Goal: Check status: Check status

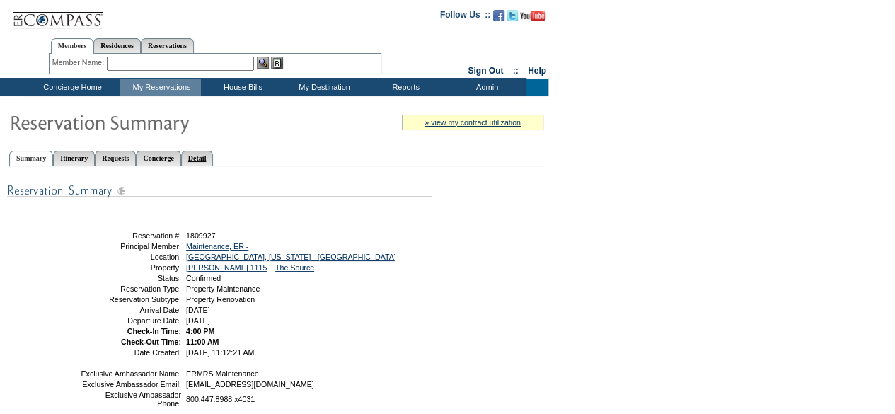
click at [214, 155] on link "Detail" at bounding box center [197, 158] width 33 height 15
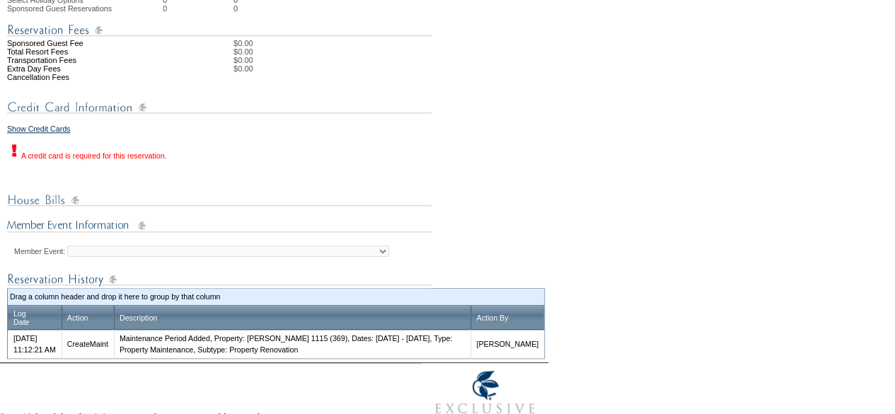
scroll to position [502, 0]
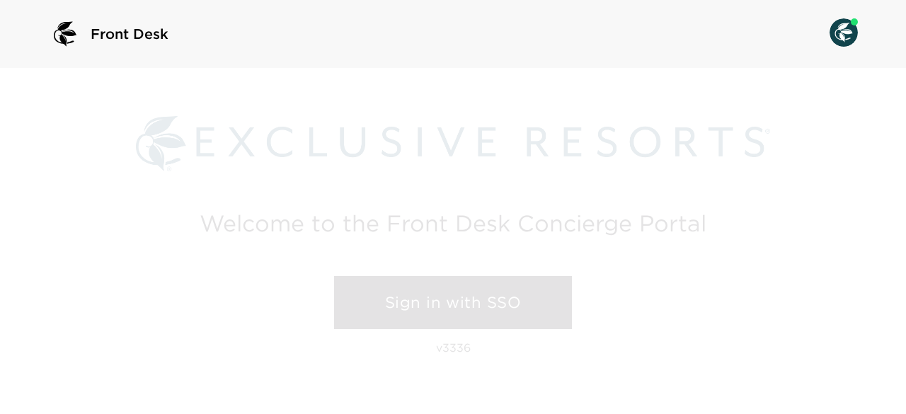
click at [501, 287] on link "Sign in with SSO" at bounding box center [453, 303] width 238 height 54
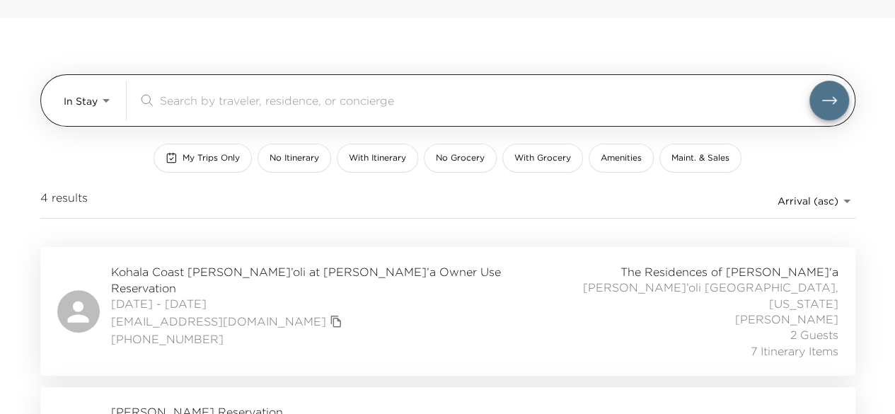
scroll to position [50, 0]
click at [92, 97] on body "Front Desk In Stay In-Stay ​ My Trips Only No Itinerary With Itinerary No Groce…" at bounding box center [453, 157] width 906 height 414
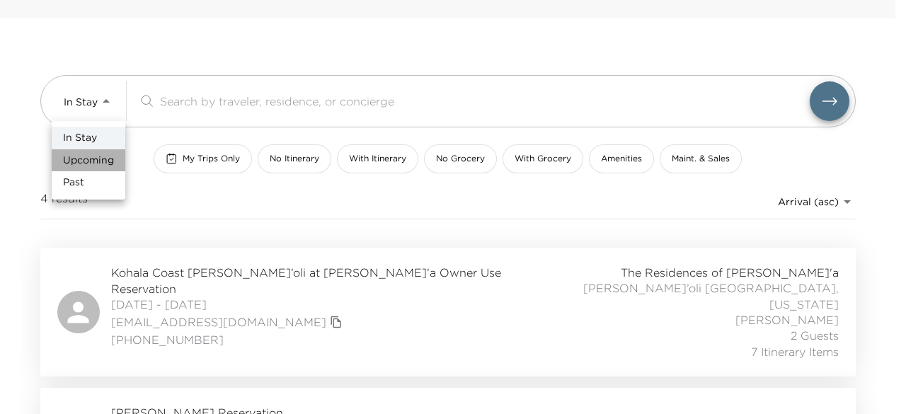
click at [112, 155] on span "Upcoming" at bounding box center [88, 161] width 51 height 14
type input "Upcoming"
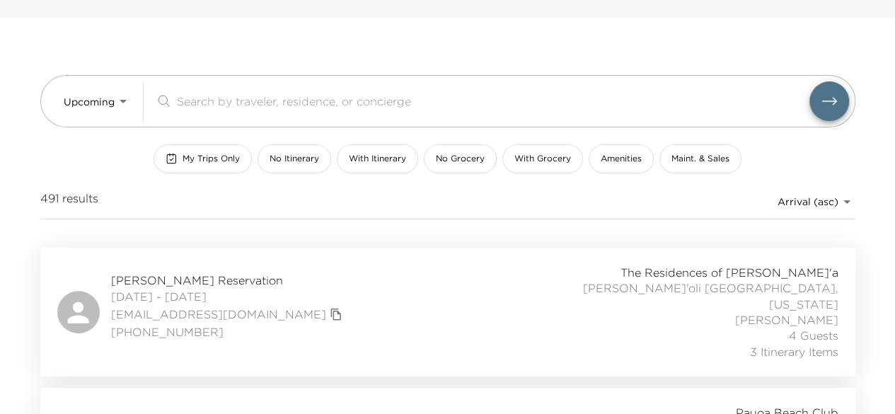
click at [194, 151] on button "My Trips Only" at bounding box center [203, 158] width 98 height 29
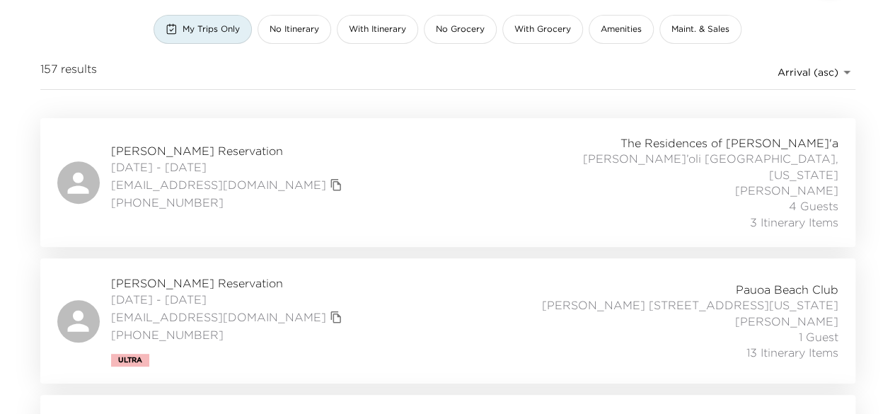
scroll to position [180, 0]
click at [168, 274] on span "Jana Fetters Reservation" at bounding box center [228, 282] width 235 height 16
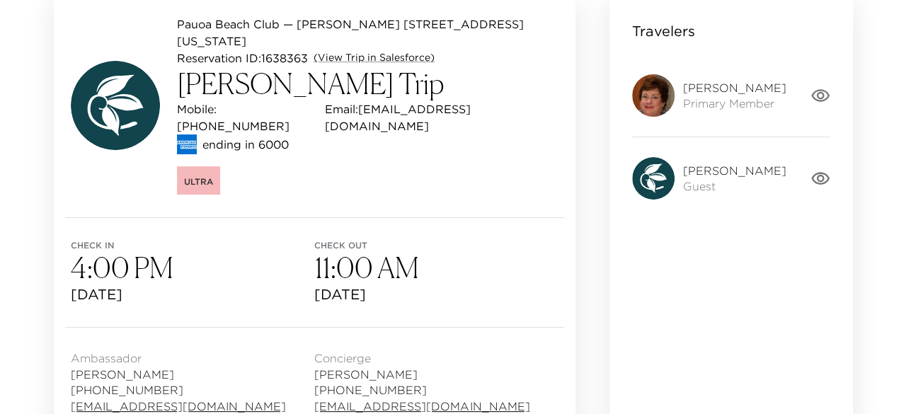
scroll to position [152, 0]
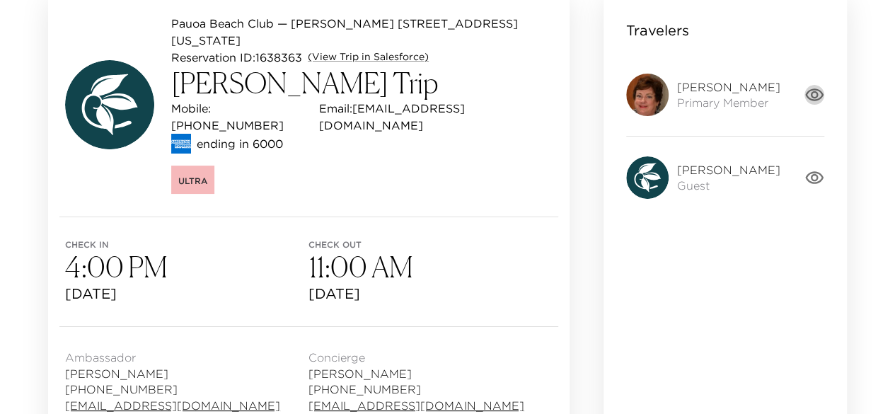
click at [821, 98] on icon "button" at bounding box center [814, 95] width 20 height 20
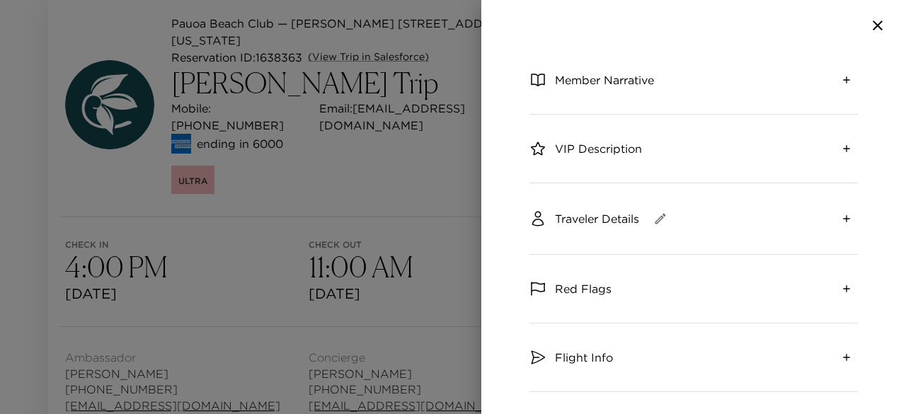
scroll to position [183, 0]
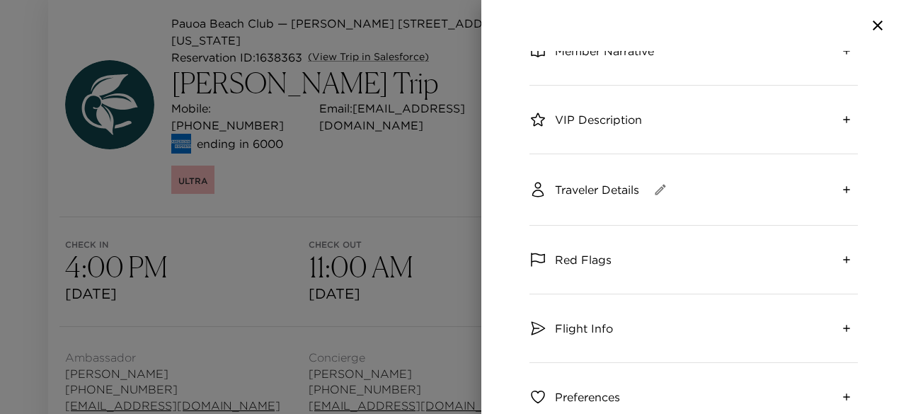
click at [591, 332] on span "Flight Info" at bounding box center [584, 328] width 58 height 16
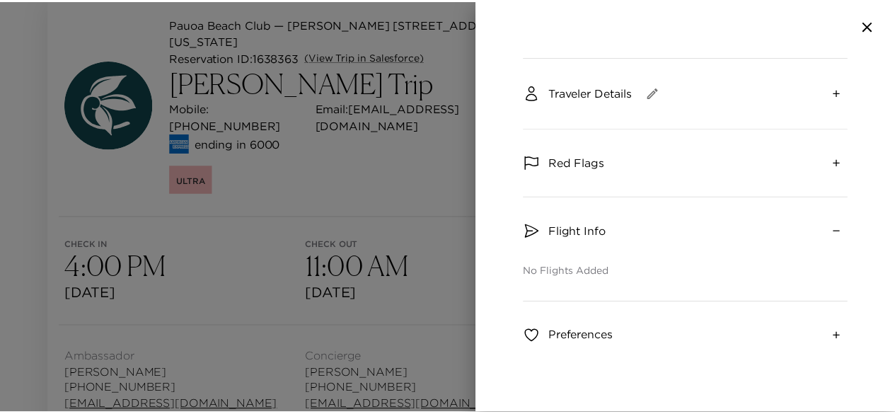
scroll to position [280, 0]
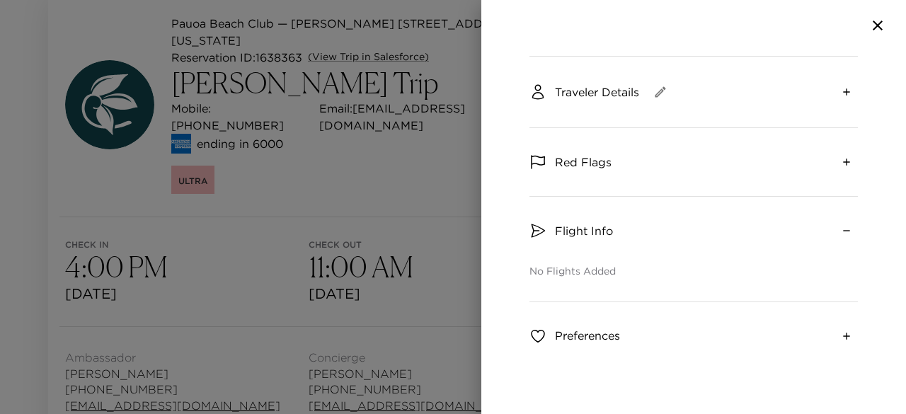
click at [434, 274] on div at bounding box center [453, 207] width 906 height 414
